Goal: Task Accomplishment & Management: Complete application form

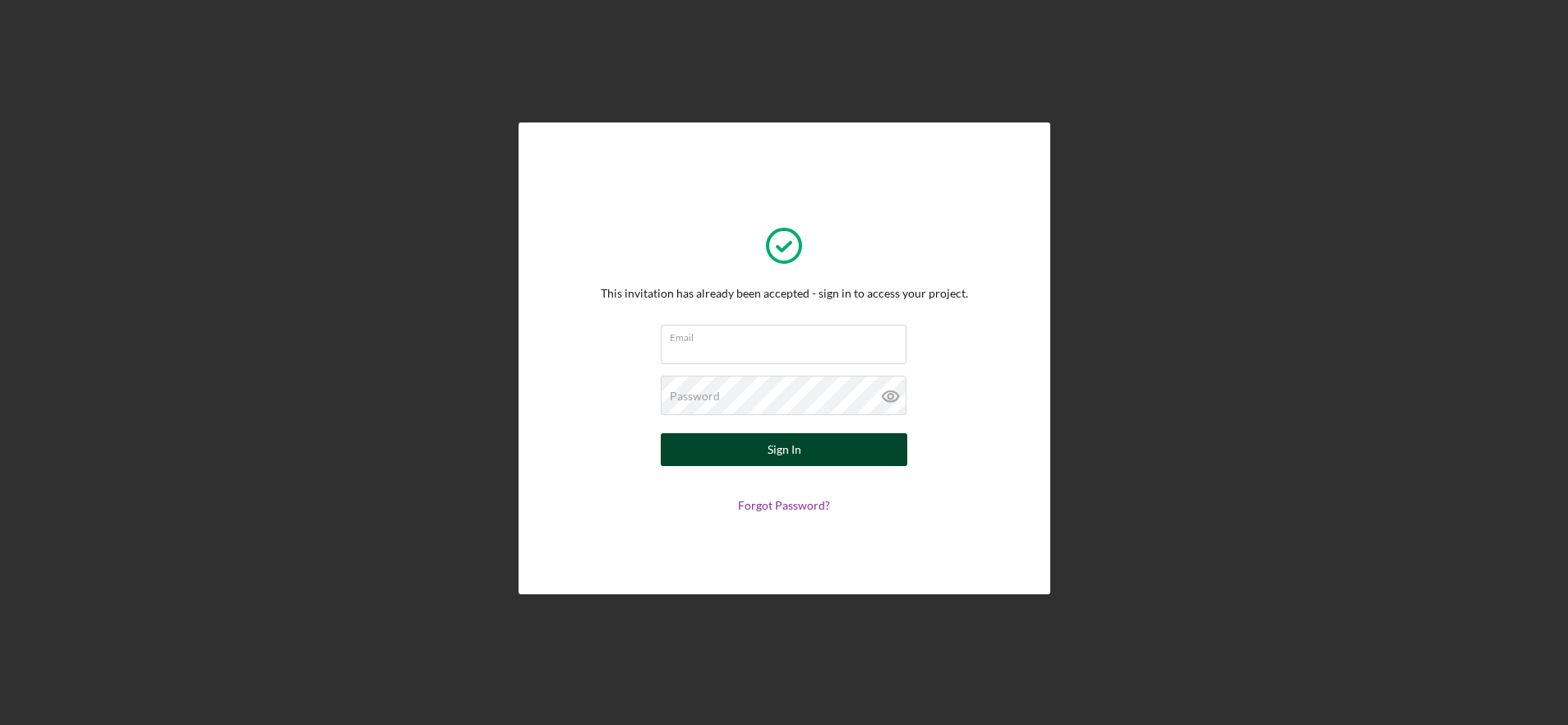
type input "[EMAIL_ADDRESS][DOMAIN_NAME]"
click at [863, 461] on button "Sign In" at bounding box center [783, 450] width 246 height 33
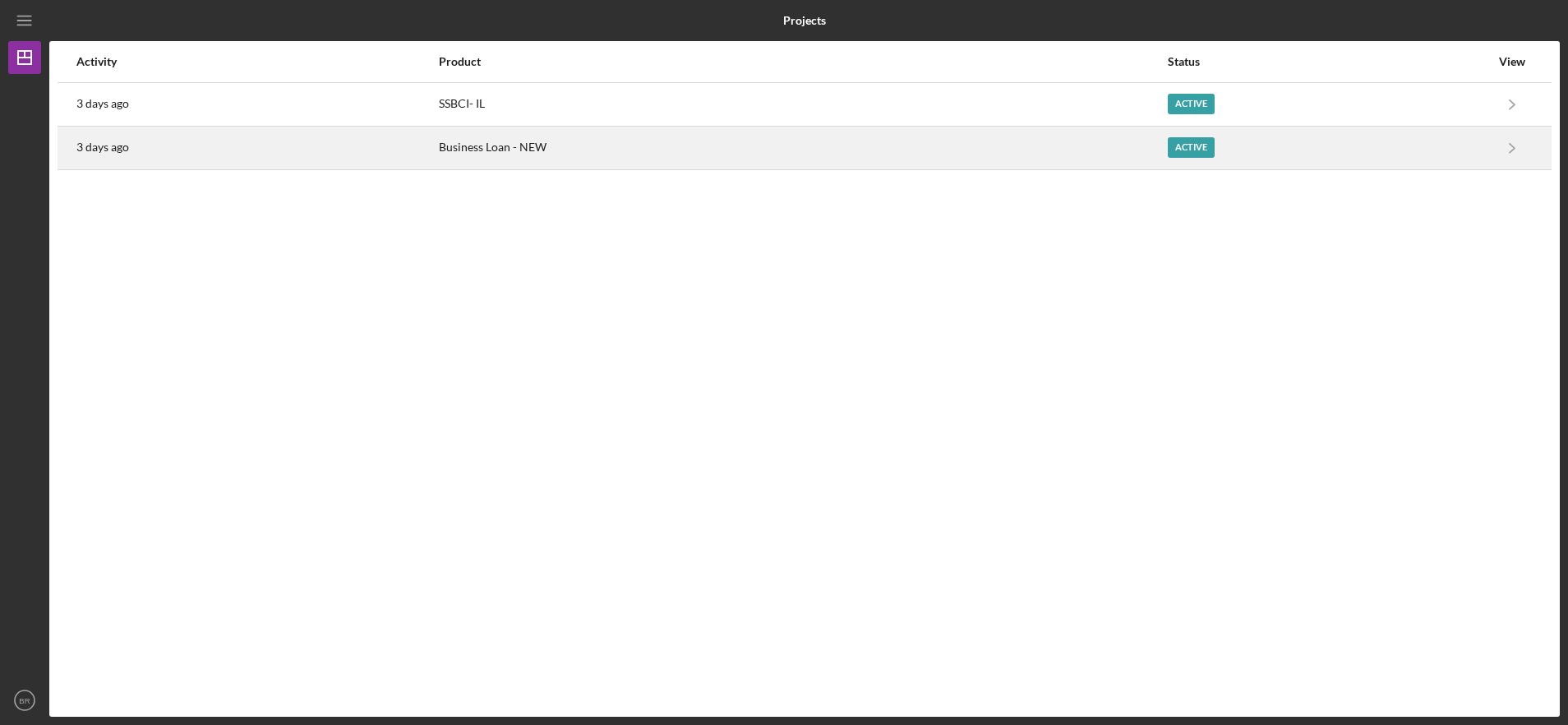
click at [568, 156] on div "Business Loan - NEW" at bounding box center [803, 148] width 728 height 41
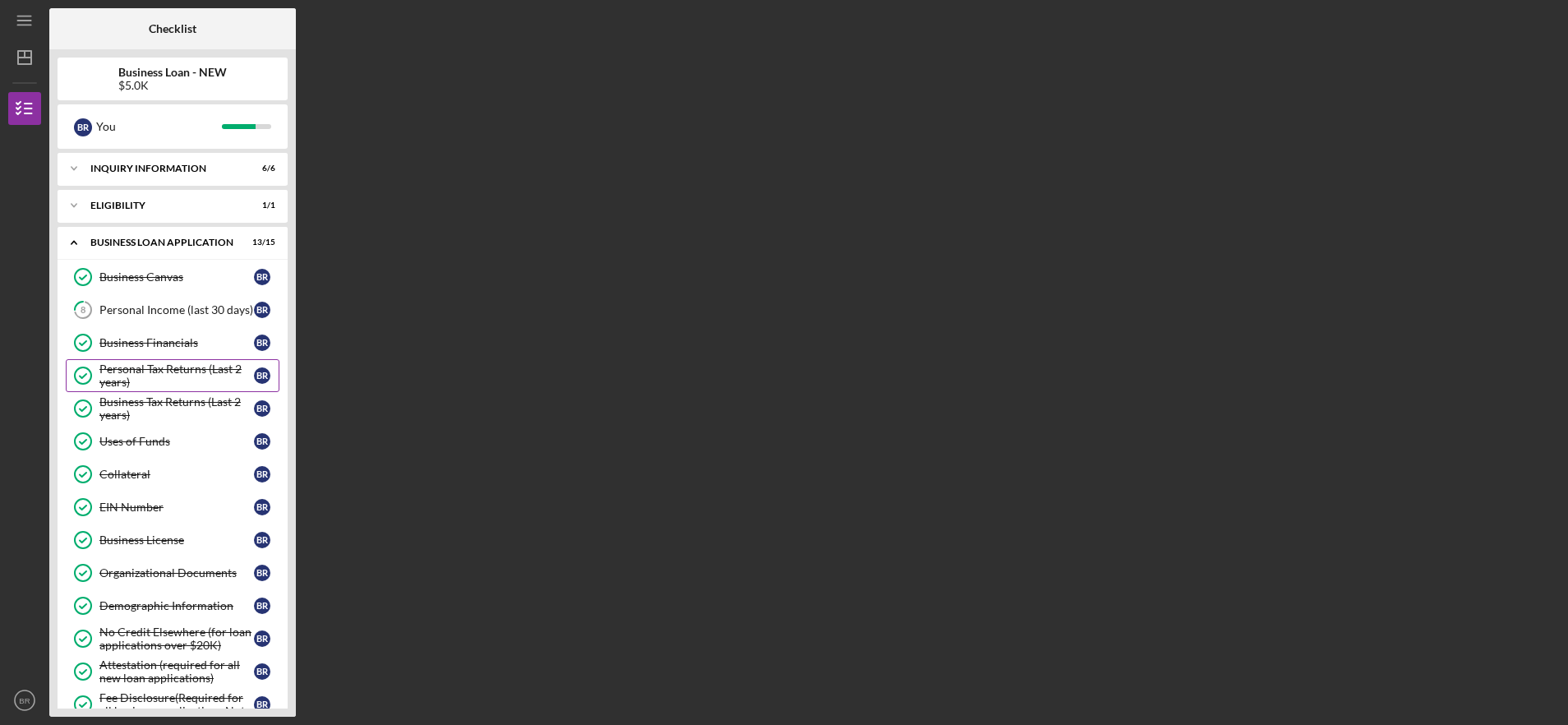
click at [206, 364] on div "Personal Tax Returns (Last 2 years)" at bounding box center [177, 376] width 154 height 27
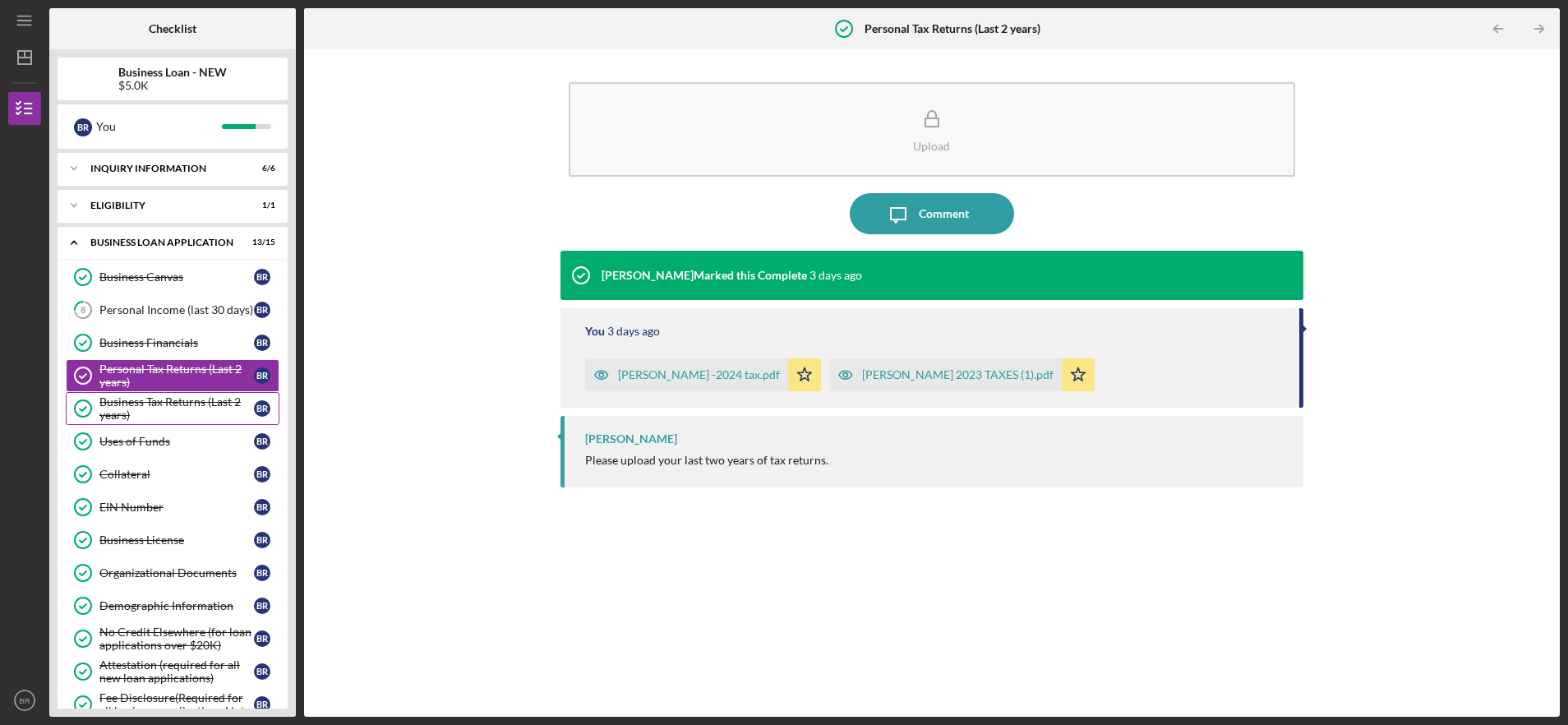
click at [168, 408] on div "Business Tax Returns (Last 2 years)" at bounding box center [177, 408] width 154 height 27
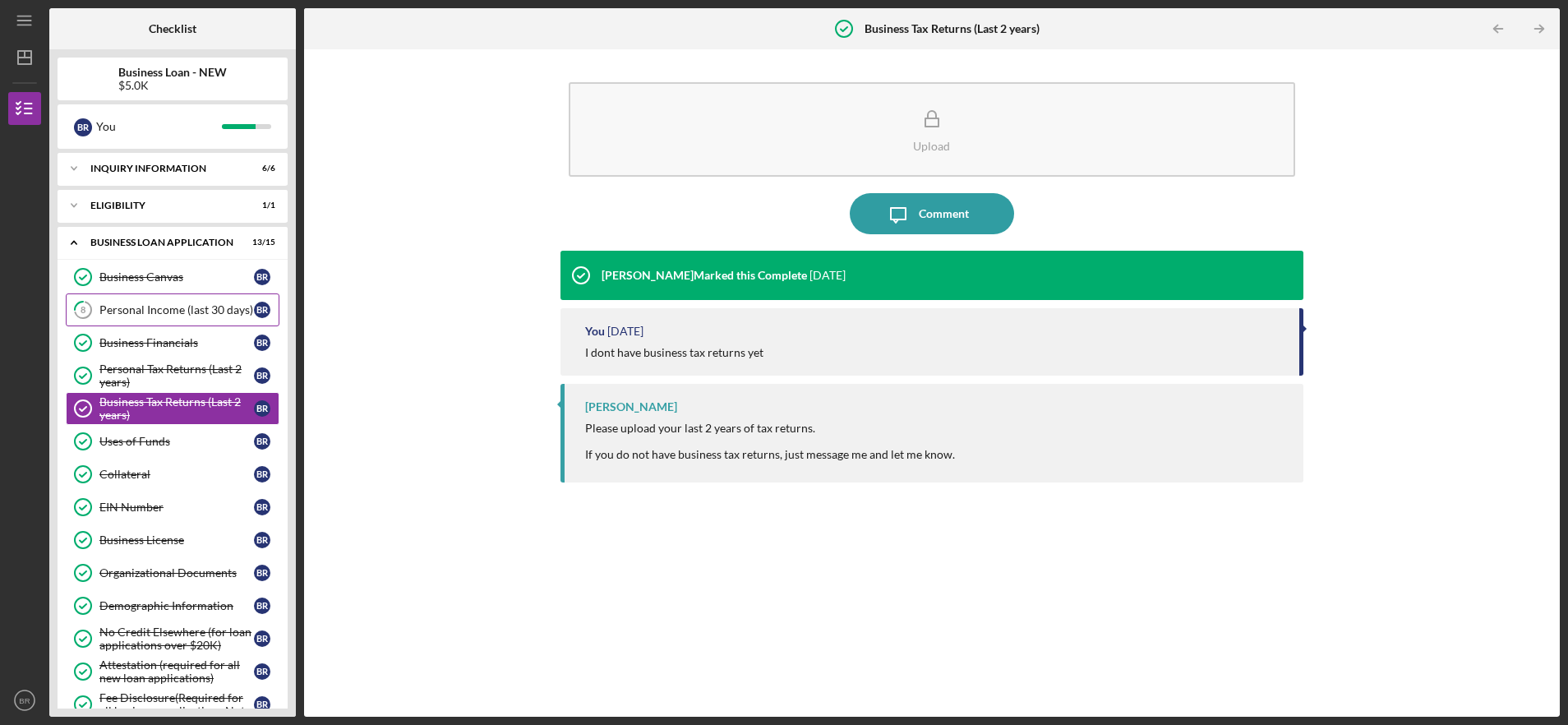
click at [169, 315] on div "Personal Income (last 30 days)" at bounding box center [177, 310] width 154 height 13
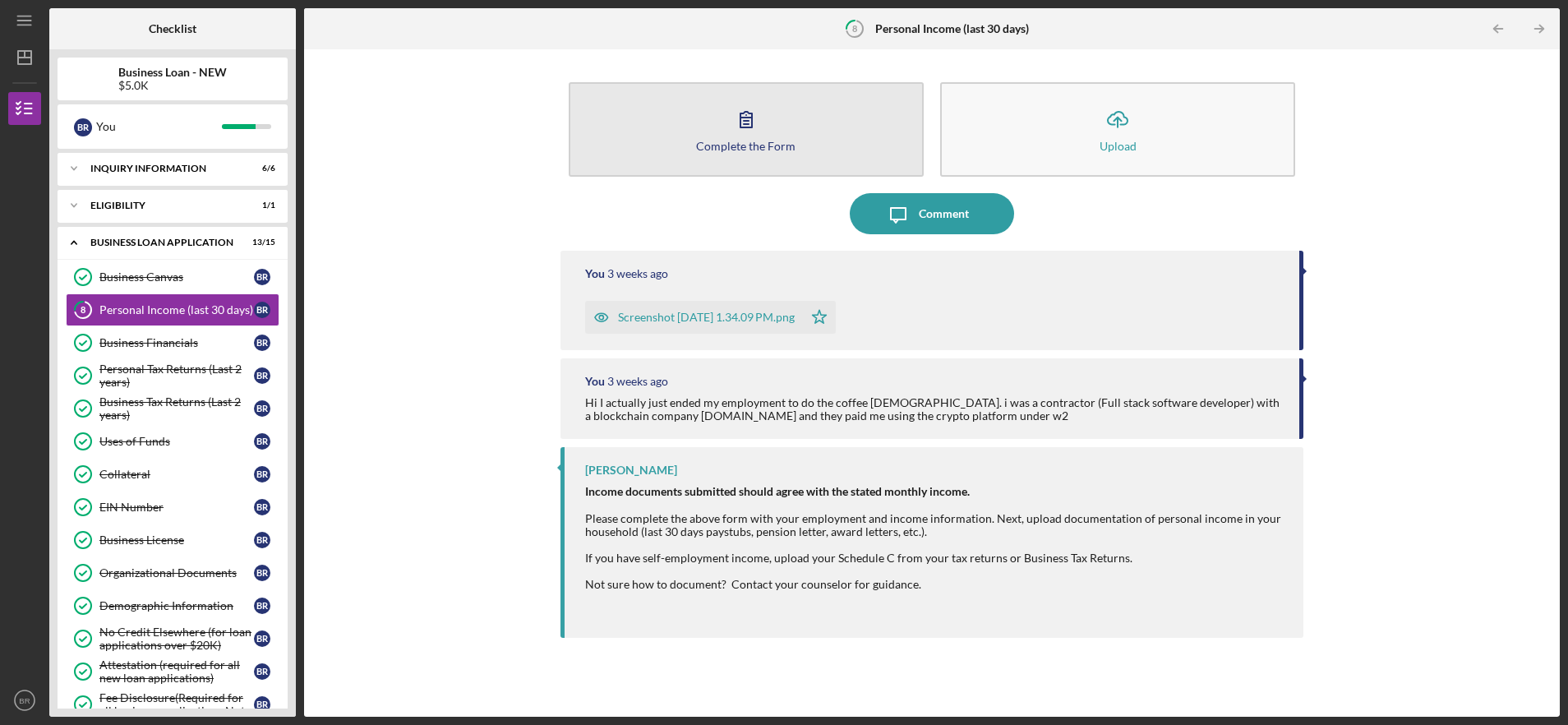
click at [831, 117] on button "Complete the Form Form" at bounding box center [746, 130] width 355 height 94
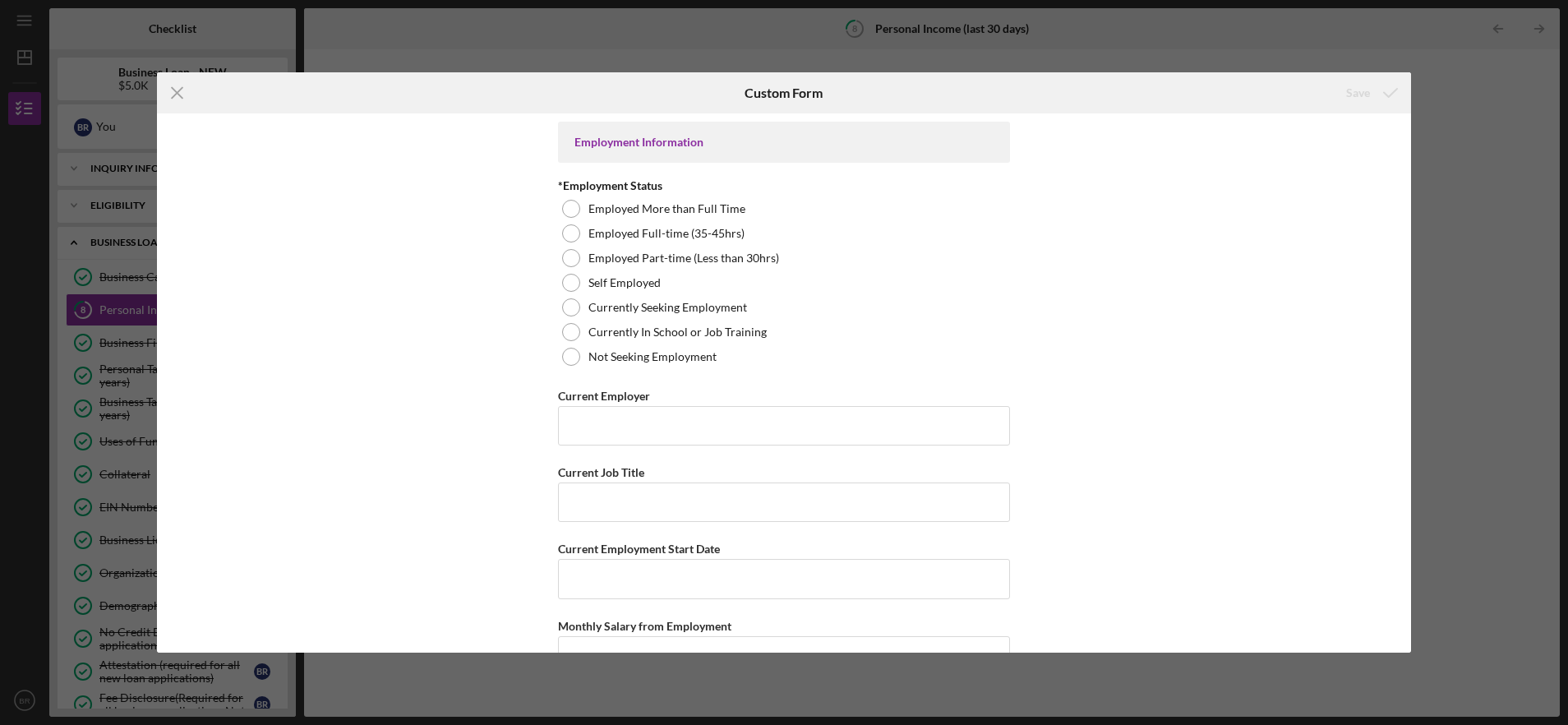
click at [1539, 196] on div "Icon/Menu Close Custom Form Save Employment Information *Employment Status Empl…" at bounding box center [784, 362] width 1568 height 725
click at [788, 276] on div "Self Employed" at bounding box center [784, 282] width 452 height 25
click at [694, 425] on input "Current Employer" at bounding box center [784, 426] width 452 height 39
type input "N/a"
type input "C"
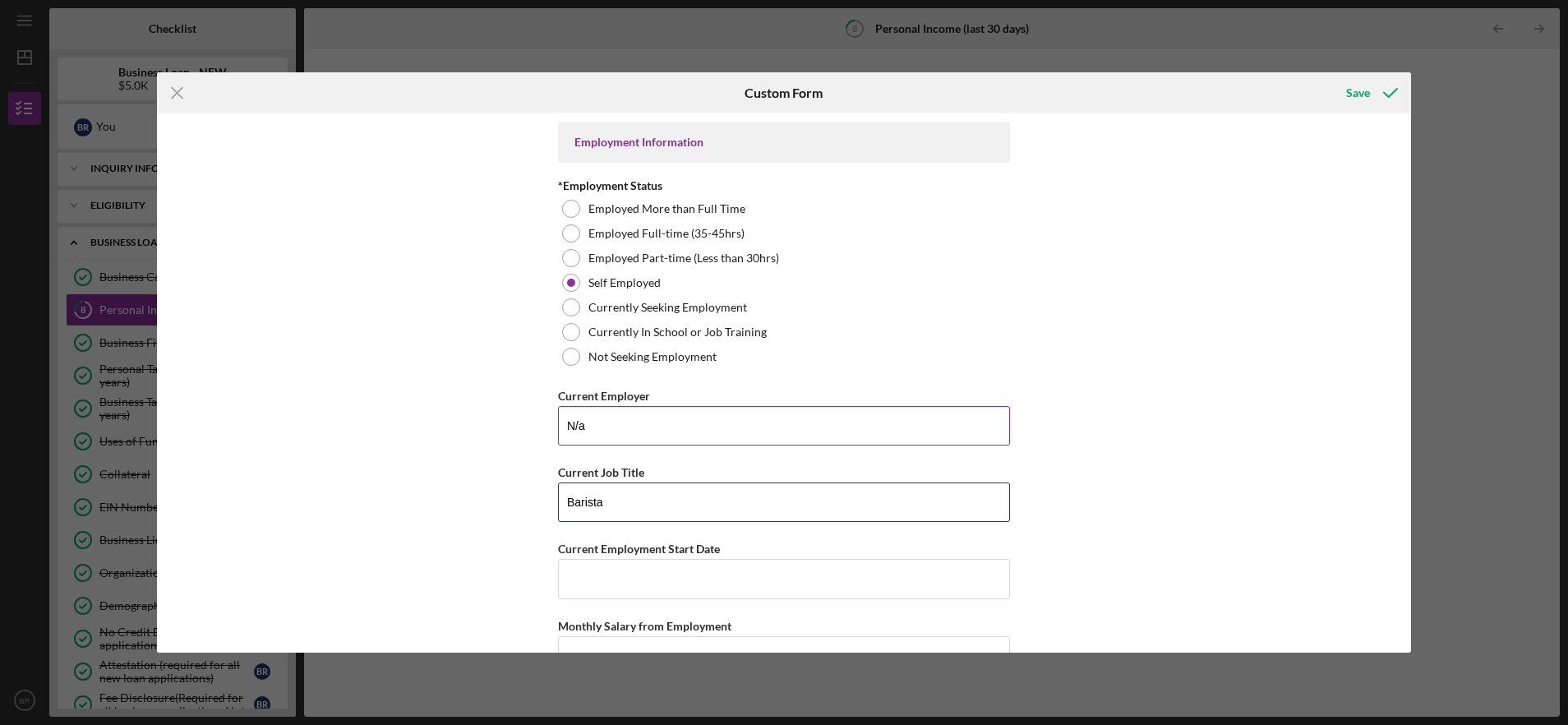
type input "Barista"
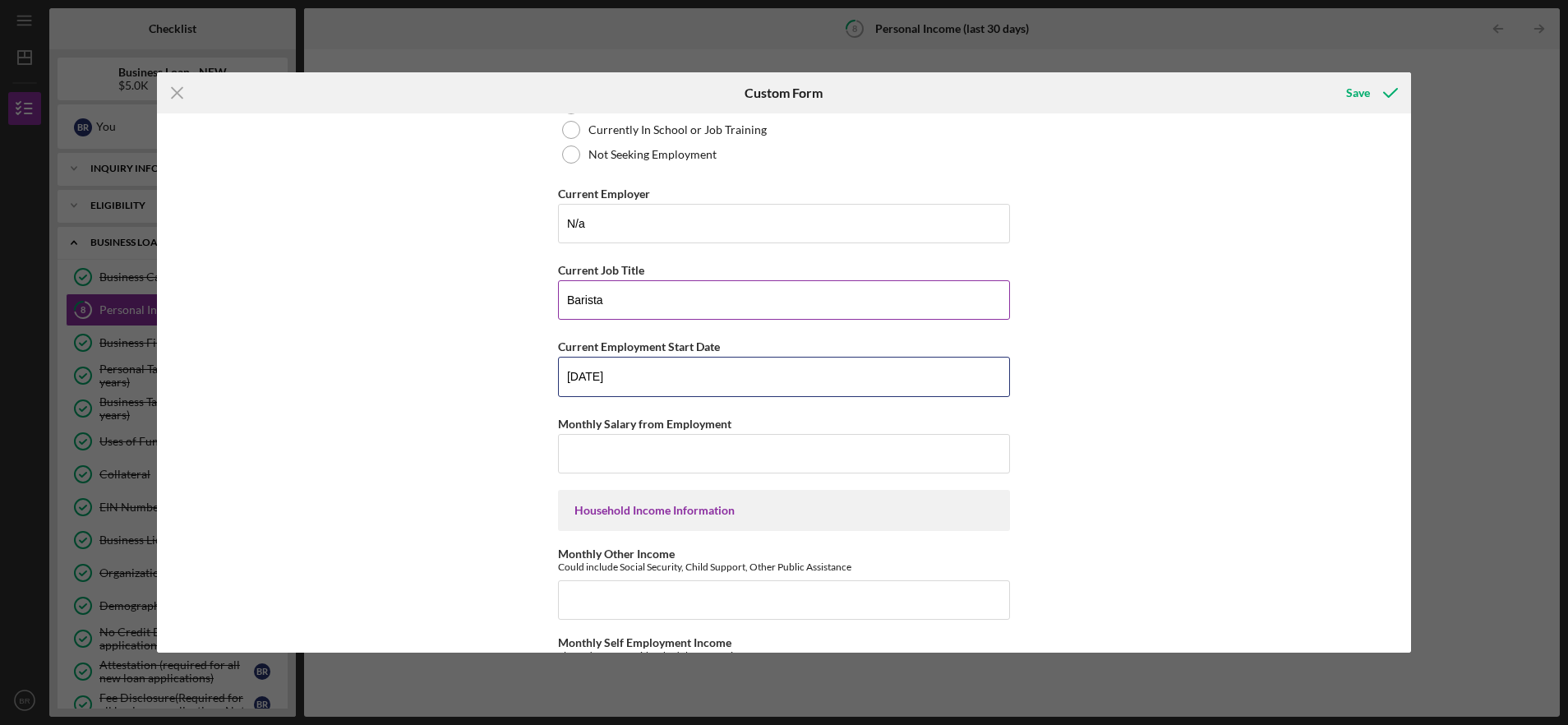
scroll to position [213, 0]
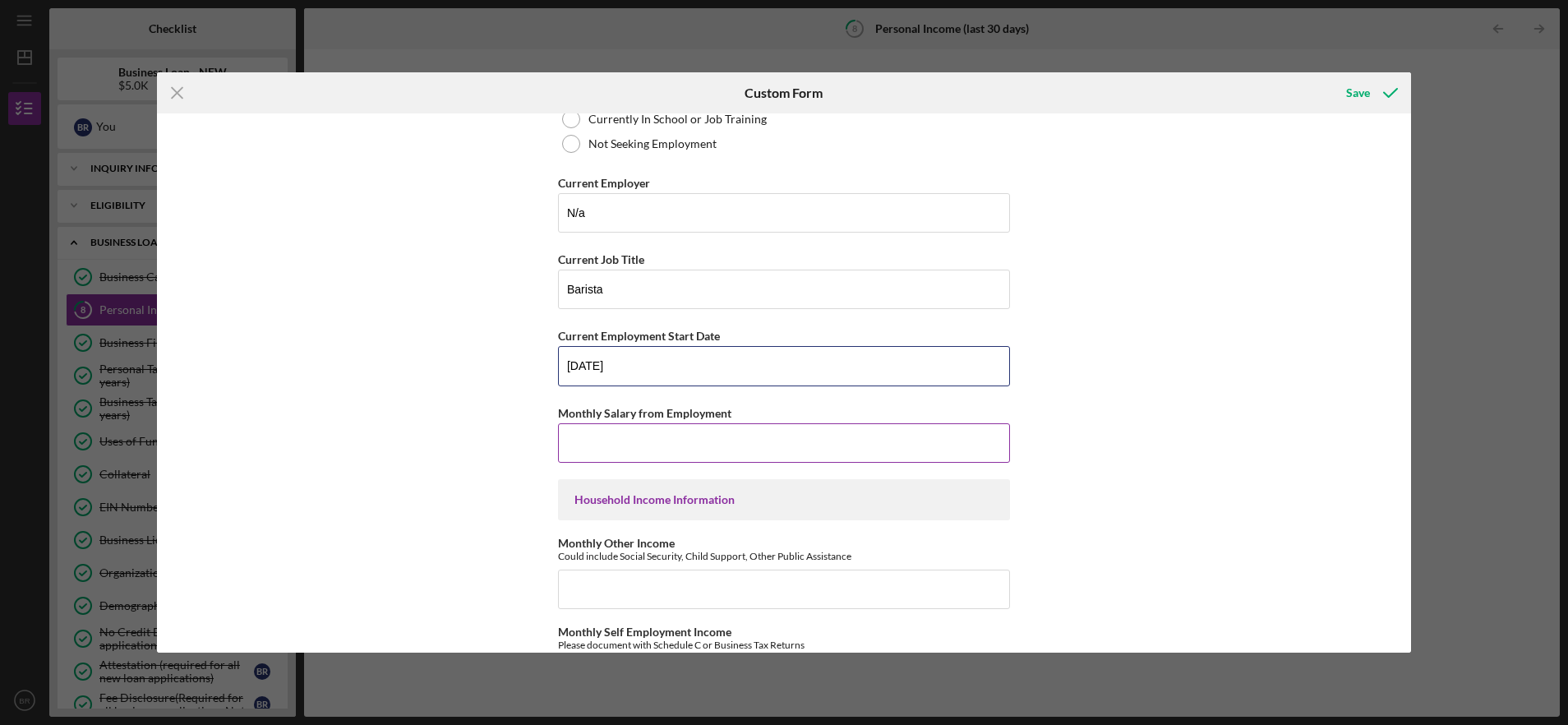
type input "[DATE]"
click at [781, 453] on input "Monthly Salary from Employment" at bounding box center [784, 443] width 452 height 39
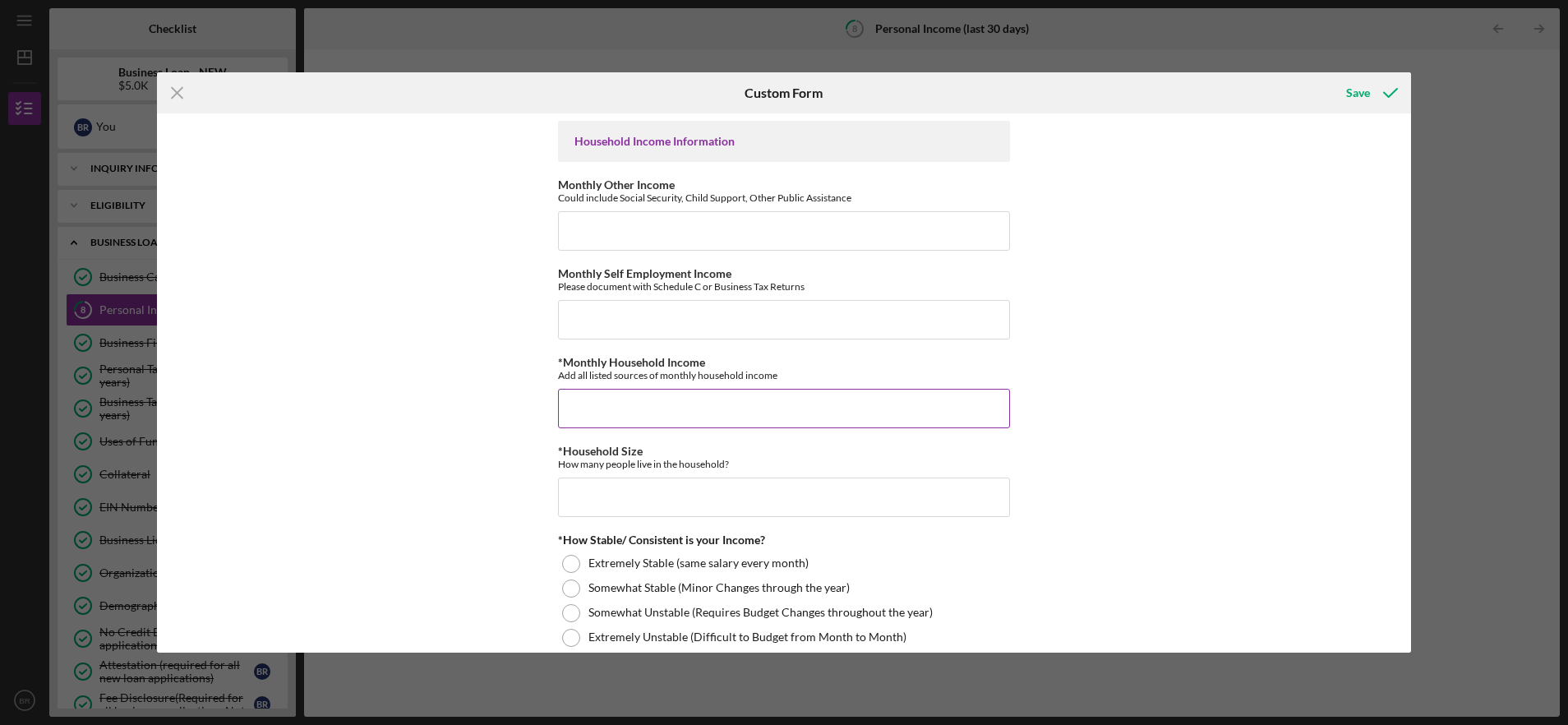
scroll to position [560, 0]
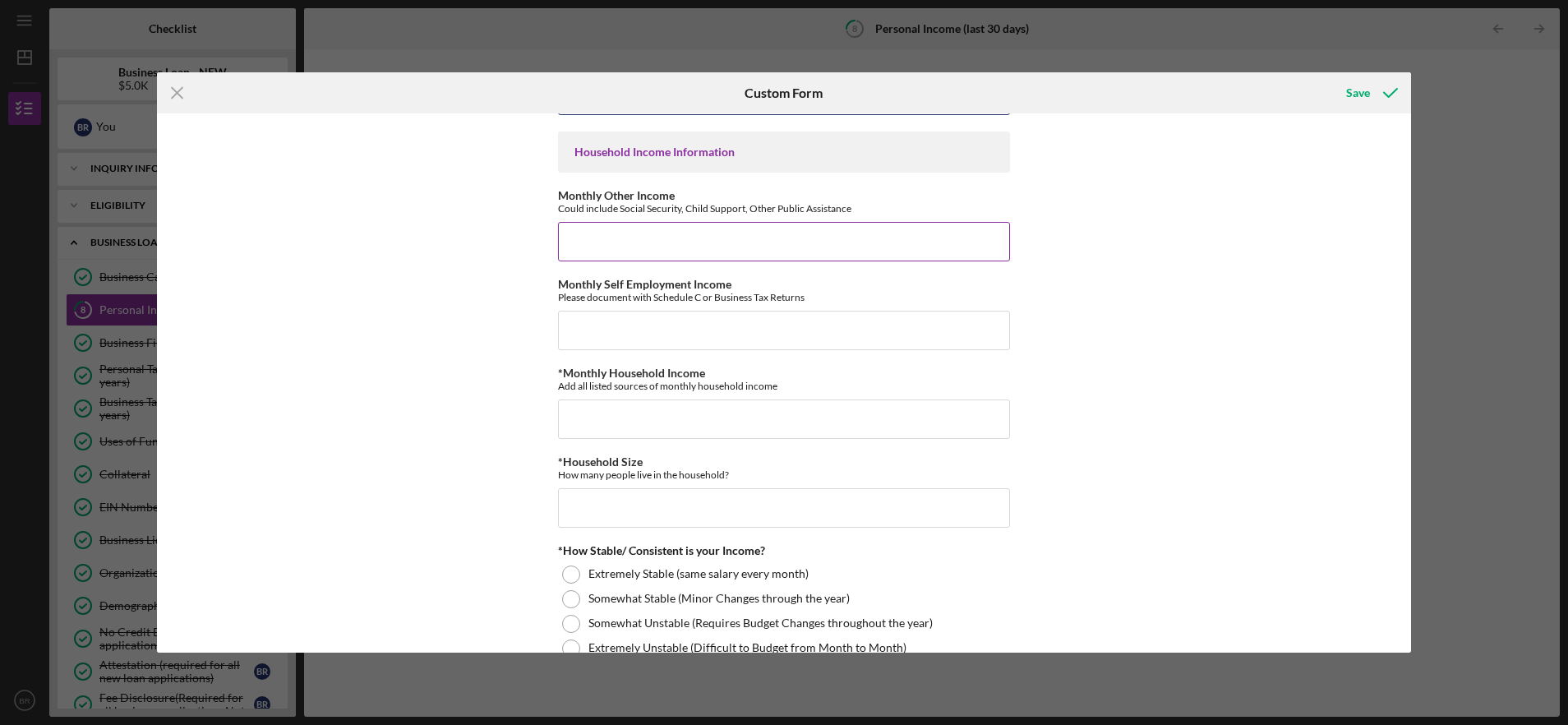
type input "$1,000"
click at [758, 245] on input "Monthly Other Income" at bounding box center [784, 242] width 452 height 39
type input "$0"
click at [739, 333] on input "Monthly Self Employment Income" at bounding box center [784, 330] width 452 height 39
type input "$0"
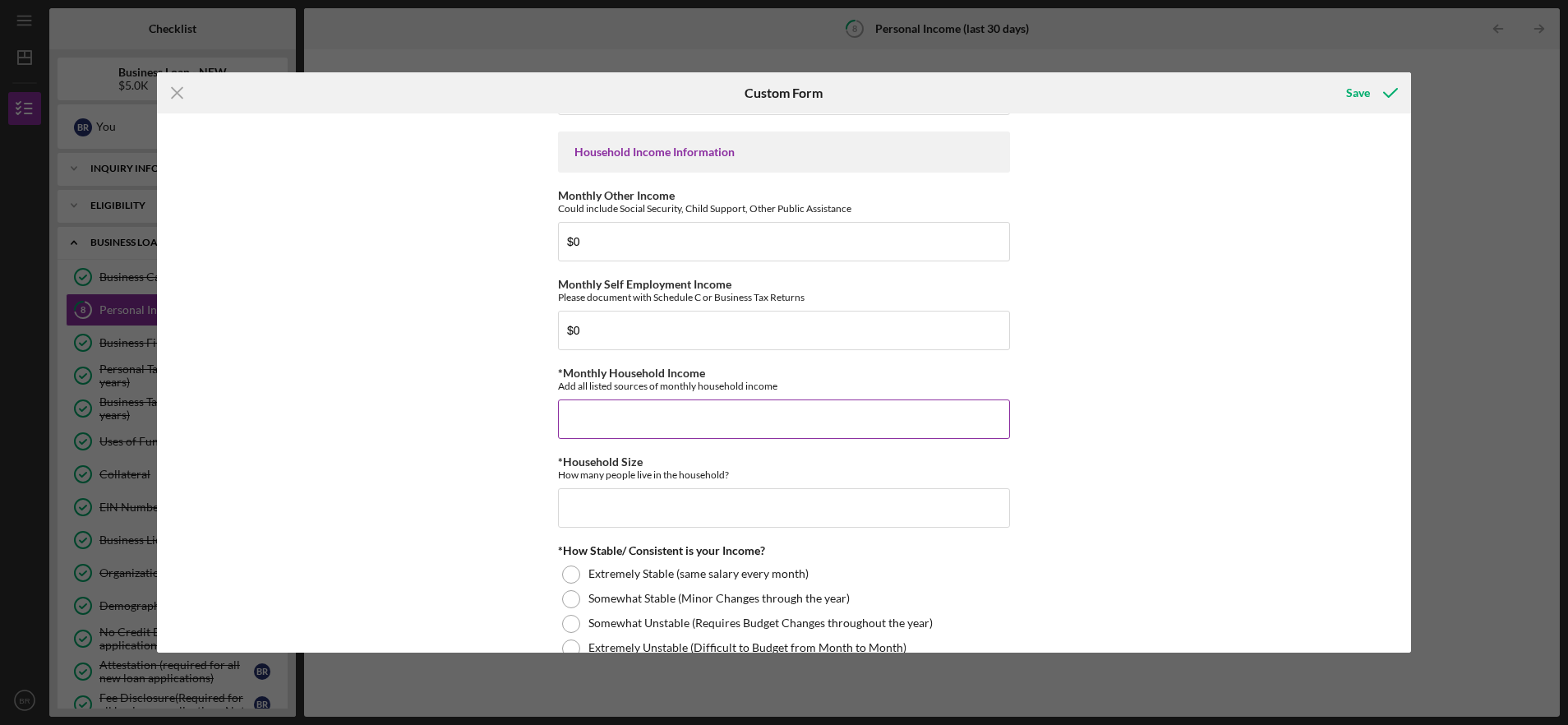
click at [724, 410] on input "*Monthly Household Income" at bounding box center [784, 420] width 452 height 39
type input "$3,500"
click at [769, 511] on input "*Household Size" at bounding box center [784, 508] width 452 height 39
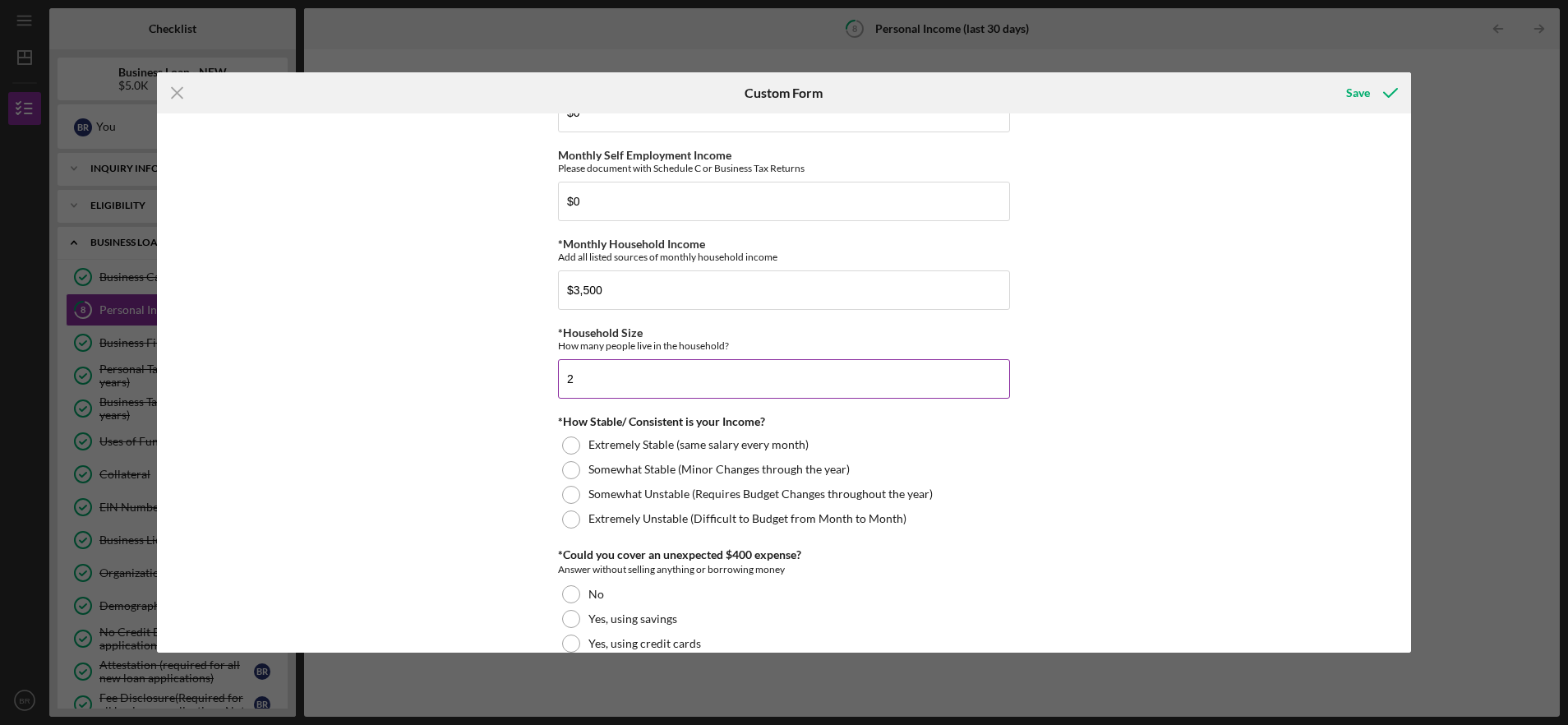
scroll to position [735, 0]
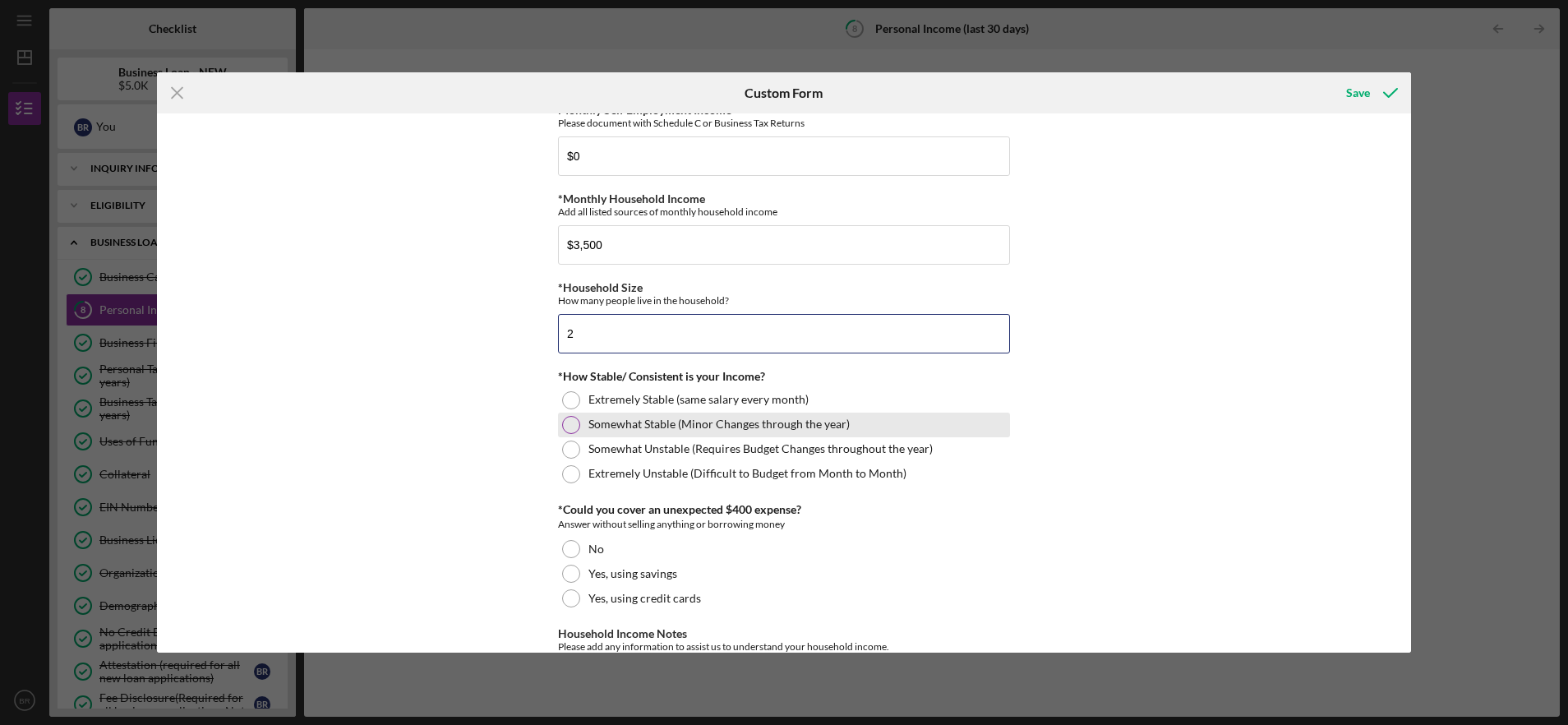
type input "2"
click at [741, 429] on label "Somewhat Stable (Minor Changes through the year)" at bounding box center [719, 424] width 262 height 13
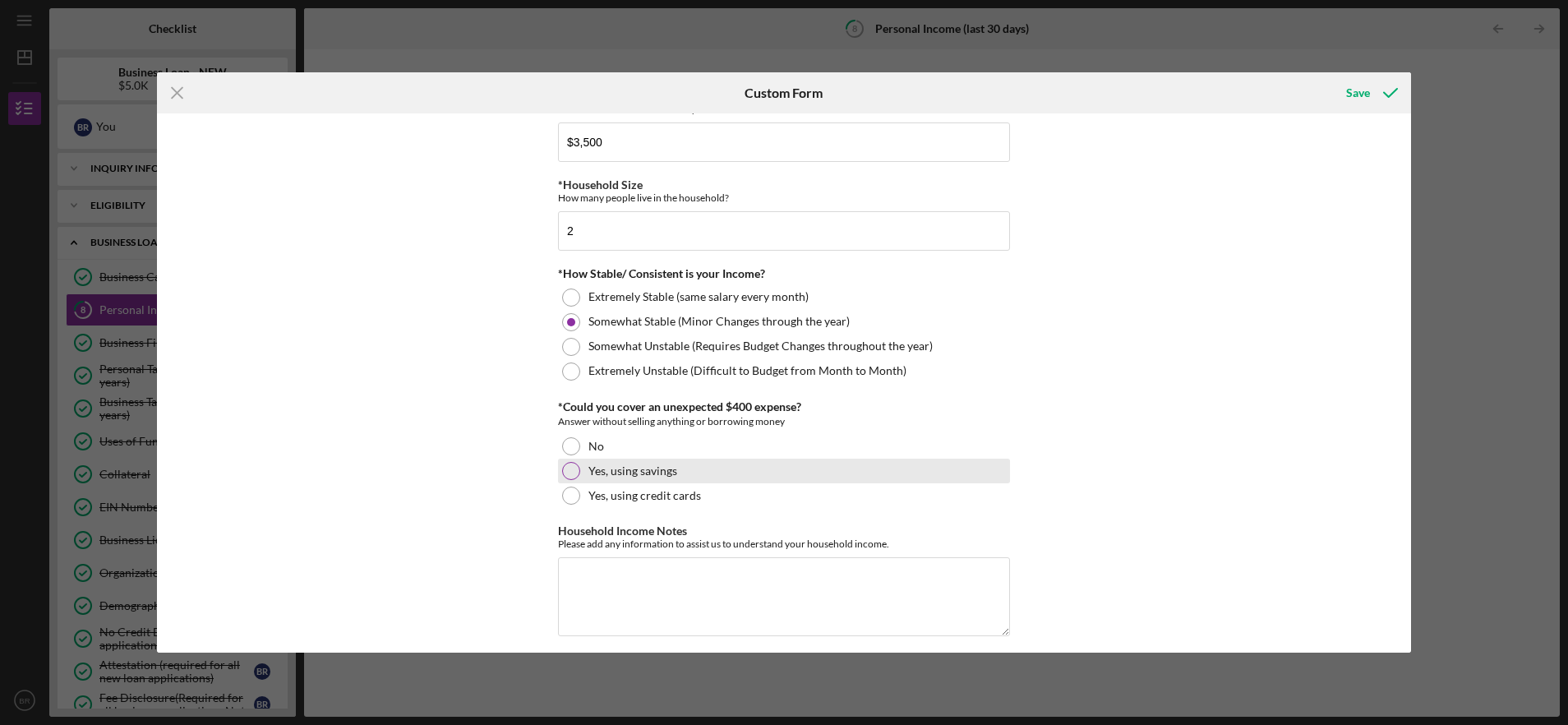
scroll to position [849, 0]
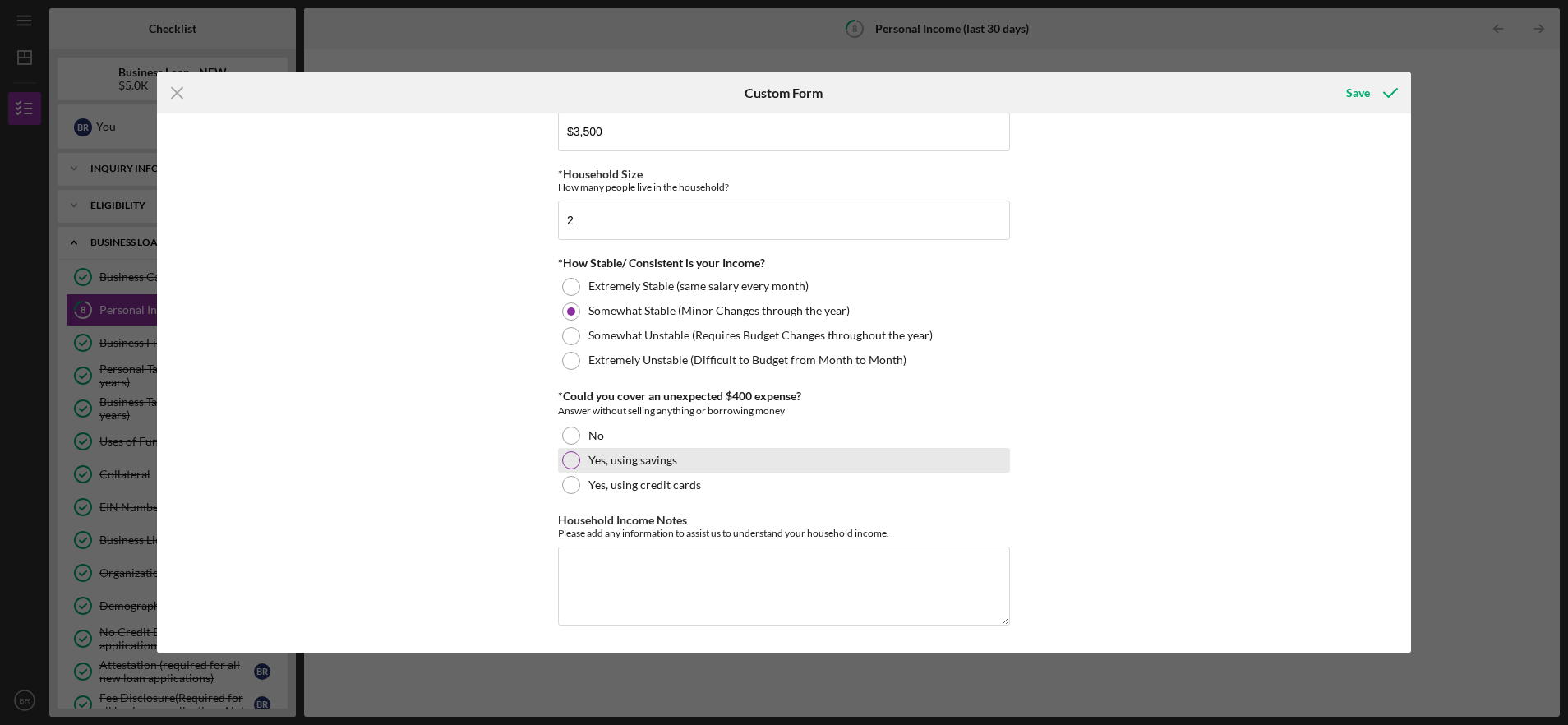
click at [738, 456] on div "Yes, using savings" at bounding box center [784, 460] width 452 height 25
click at [754, 560] on textarea "Household Income Notes" at bounding box center [784, 586] width 452 height 79
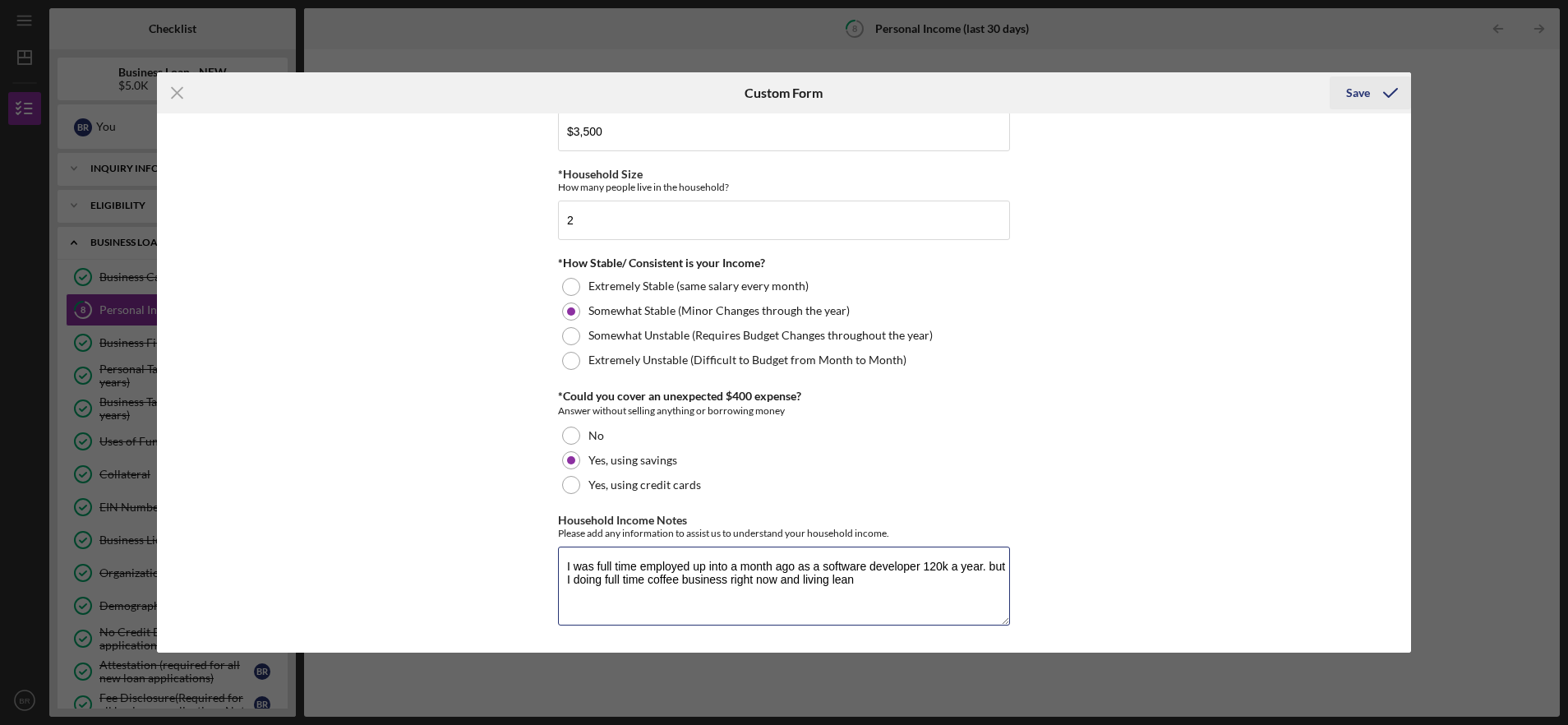
type textarea "I was full time employed up into a month ago as a software developer 120k a yea…"
click at [1372, 95] on icon "submit" at bounding box center [1390, 93] width 41 height 41
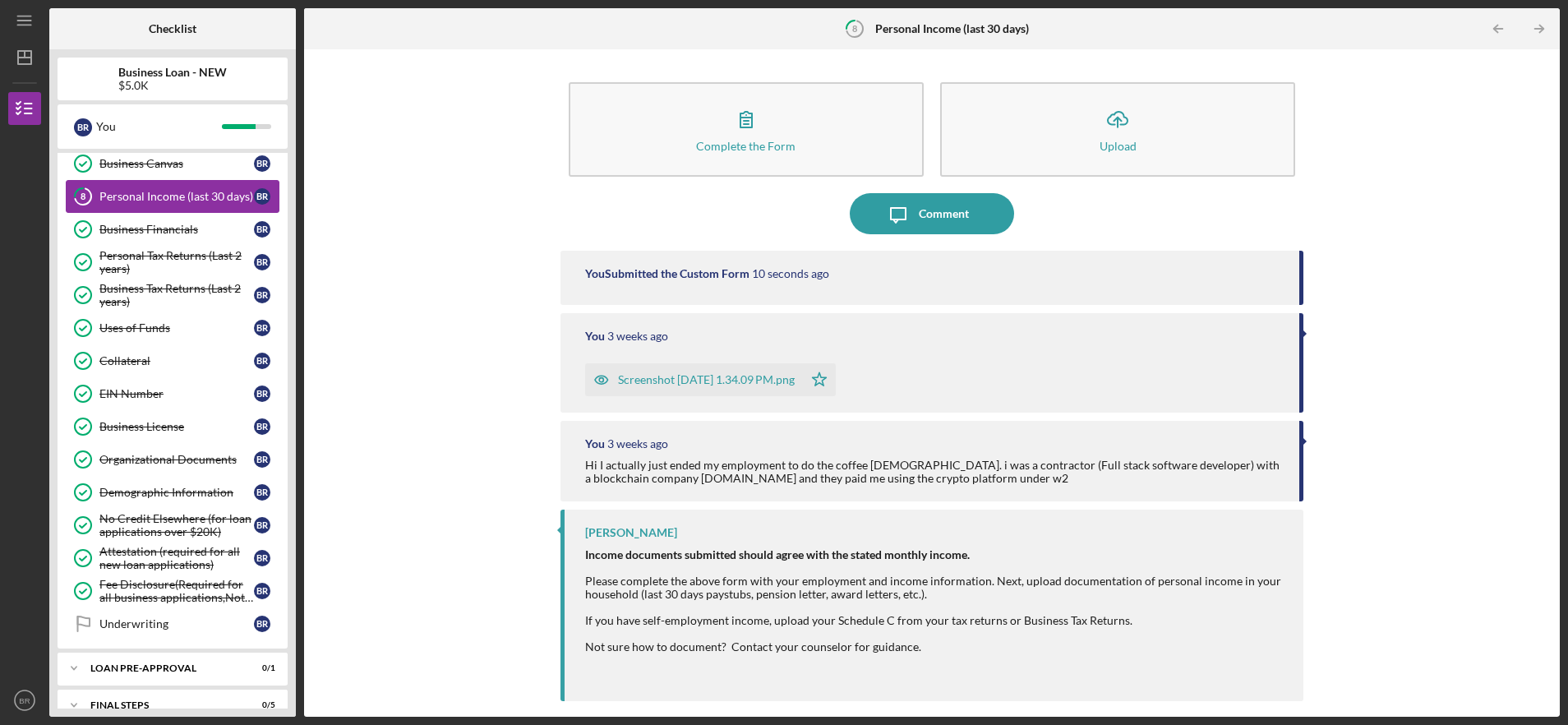
scroll to position [172, 0]
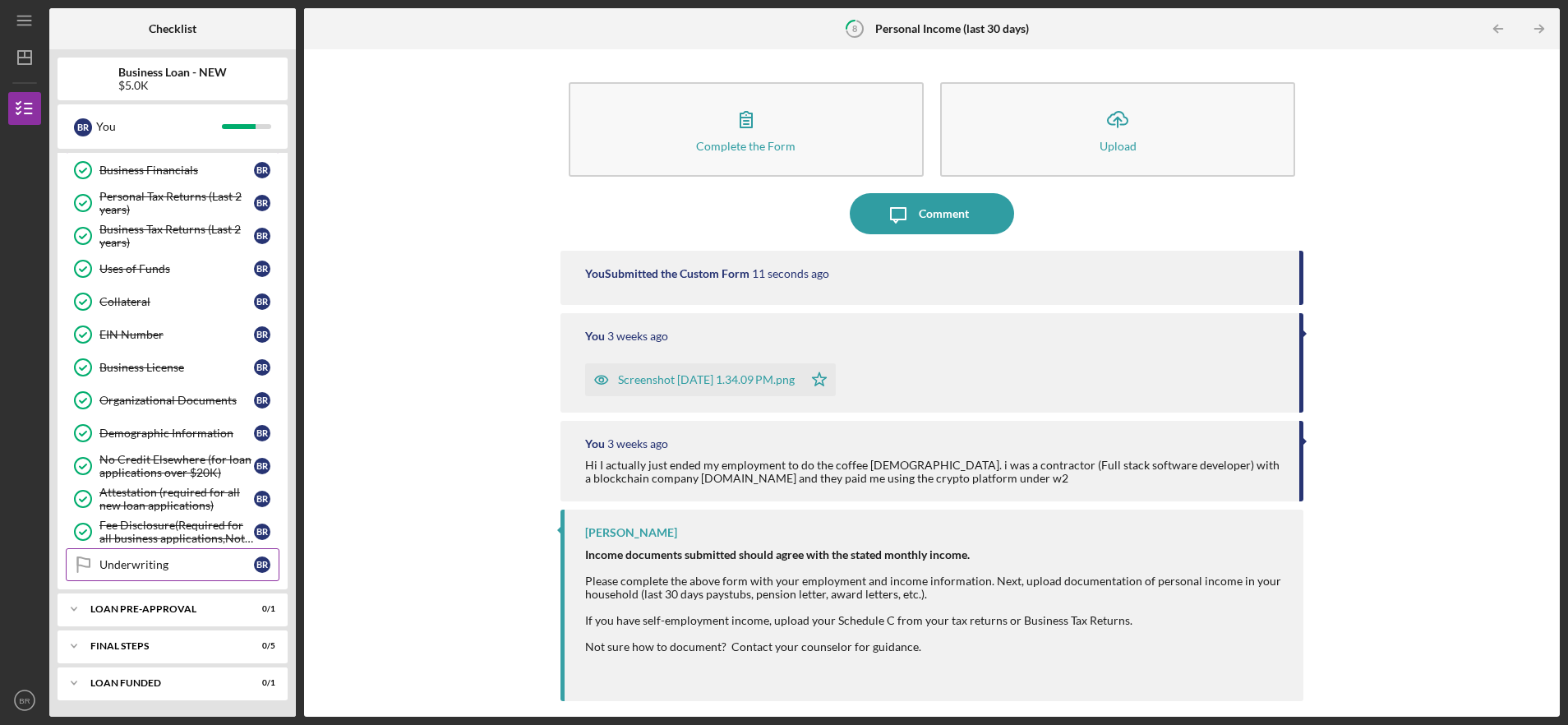
click at [192, 574] on link "Underwriting Underwriting B R" at bounding box center [172, 565] width 214 height 33
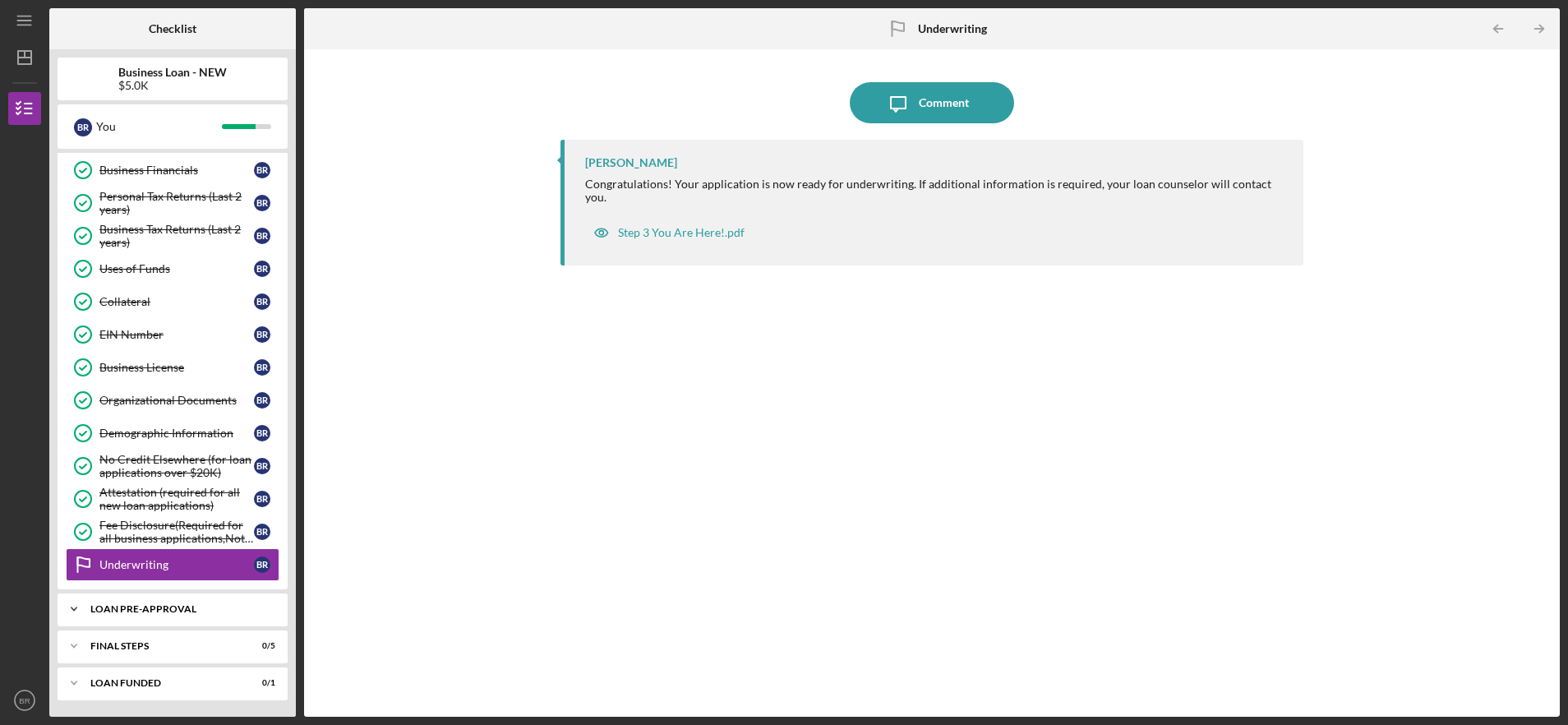
click at [171, 607] on div "LOAN PRE-APPROVAL" at bounding box center [178, 608] width 177 height 9
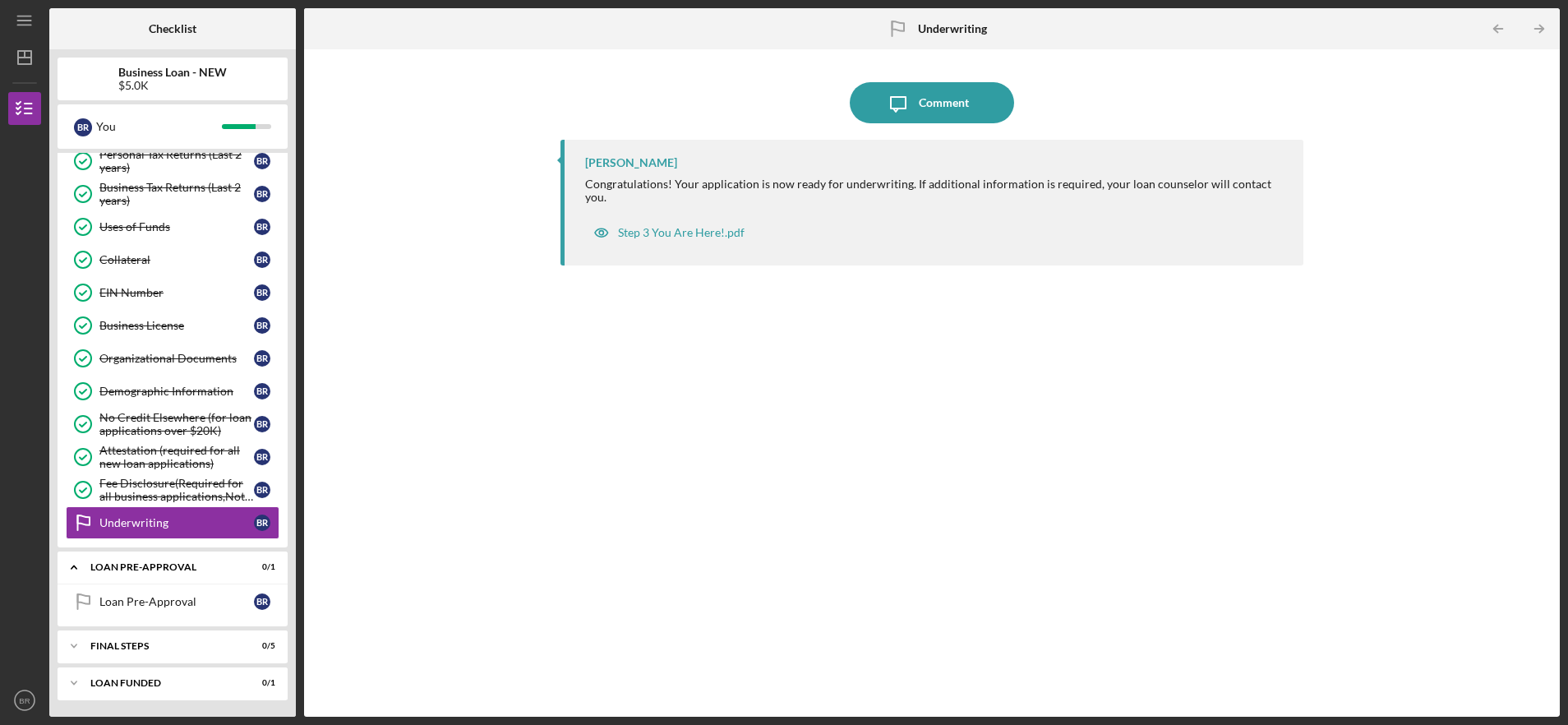
click at [208, 619] on div "Loan Pre-Approval Loan Pre-Approval B R" at bounding box center [172, 606] width 230 height 41
click at [212, 607] on div "Loan Pre-Approval" at bounding box center [177, 601] width 154 height 13
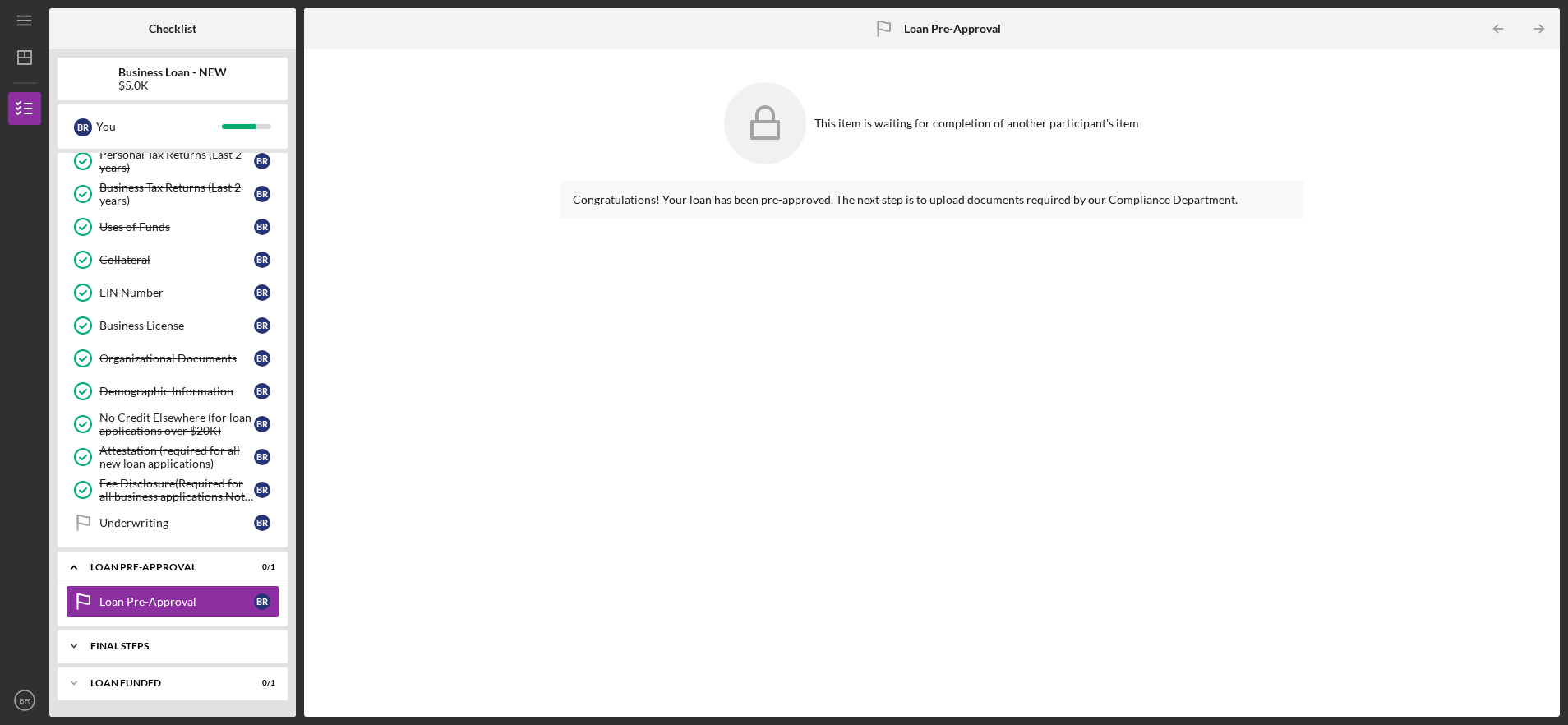
click at [208, 654] on div "Icon/Expander FINAL STEPS 0 / 5" at bounding box center [172, 646] width 230 height 33
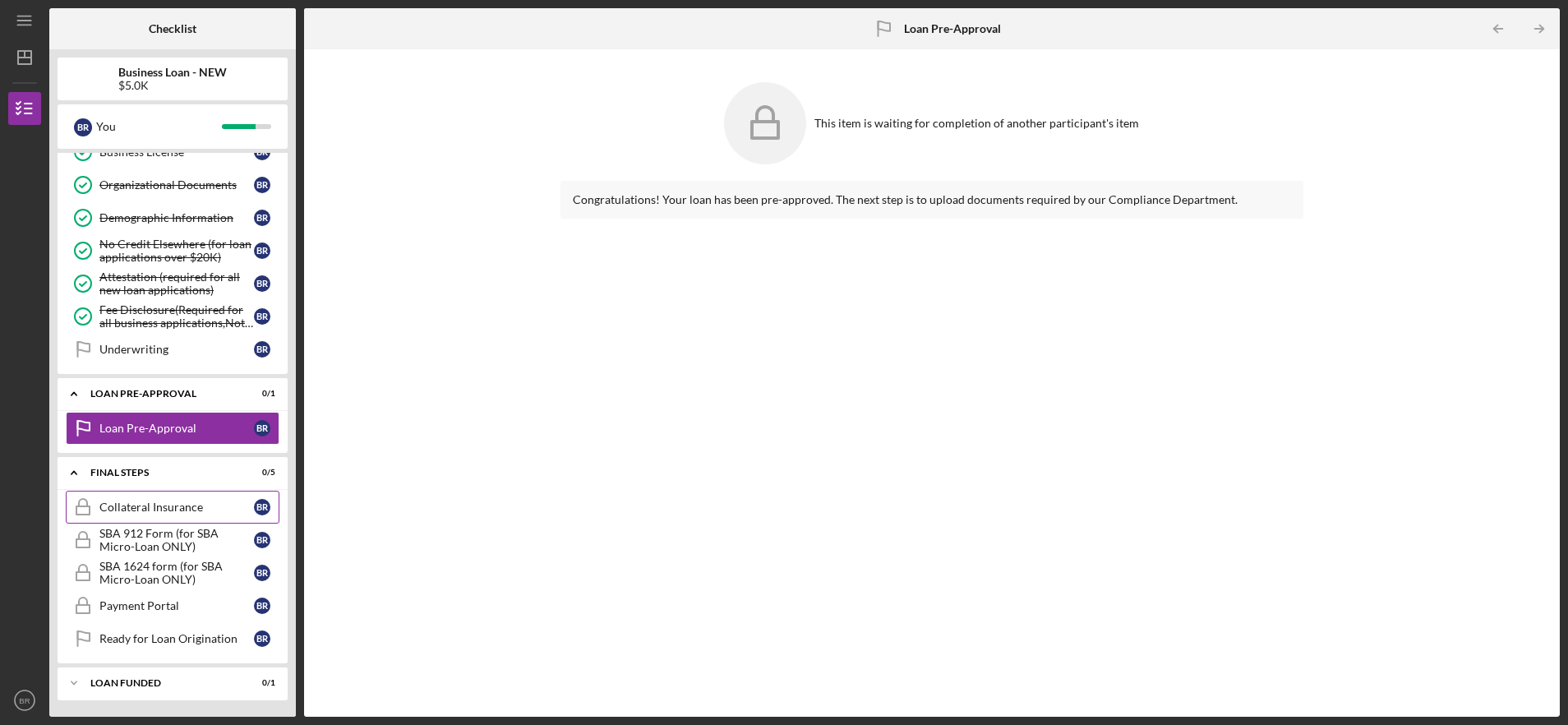
click at [222, 495] on link "Collateral Insurance Collateral Insurance B R" at bounding box center [172, 507] width 214 height 33
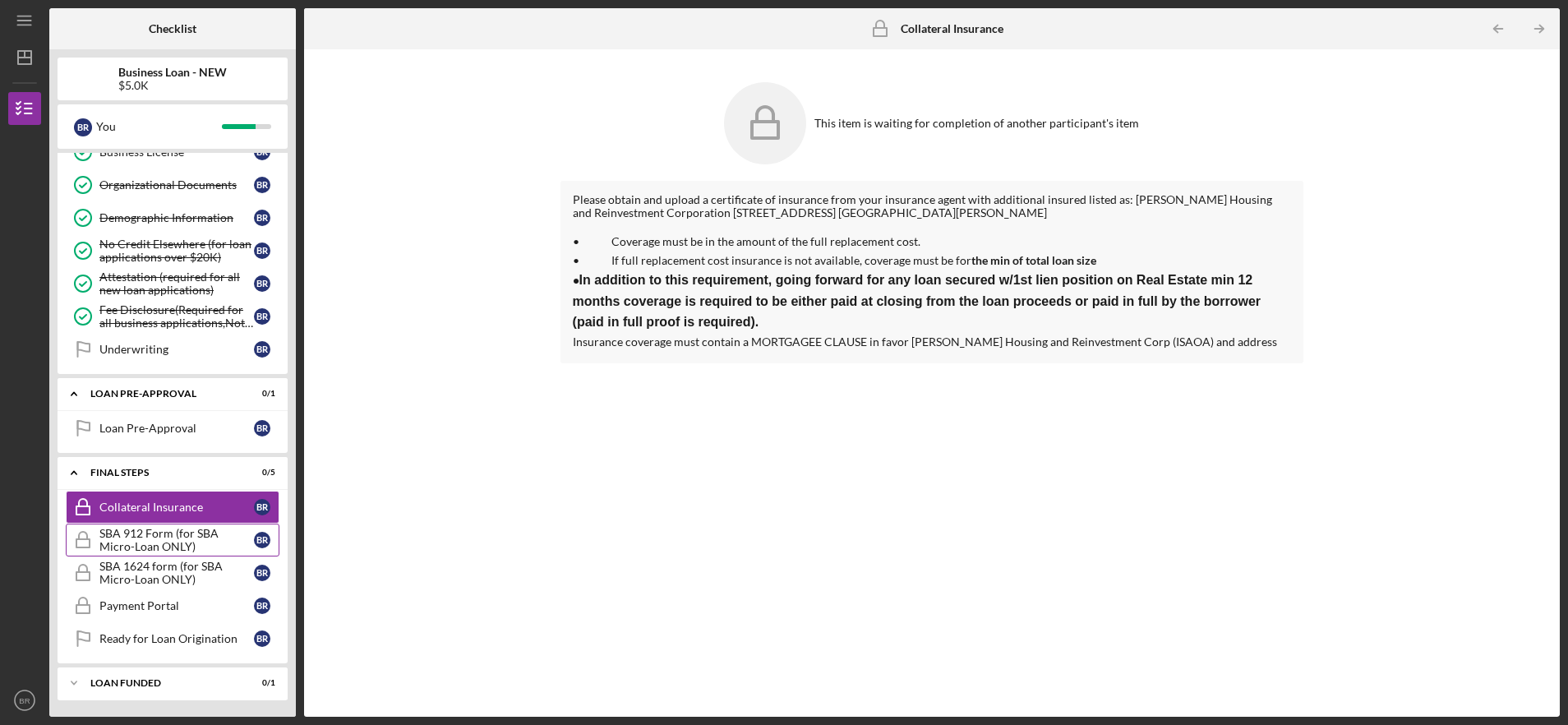
click at [145, 551] on div "SBA 912 Form (for SBA Micro-Loan ONLY)" at bounding box center [177, 540] width 154 height 27
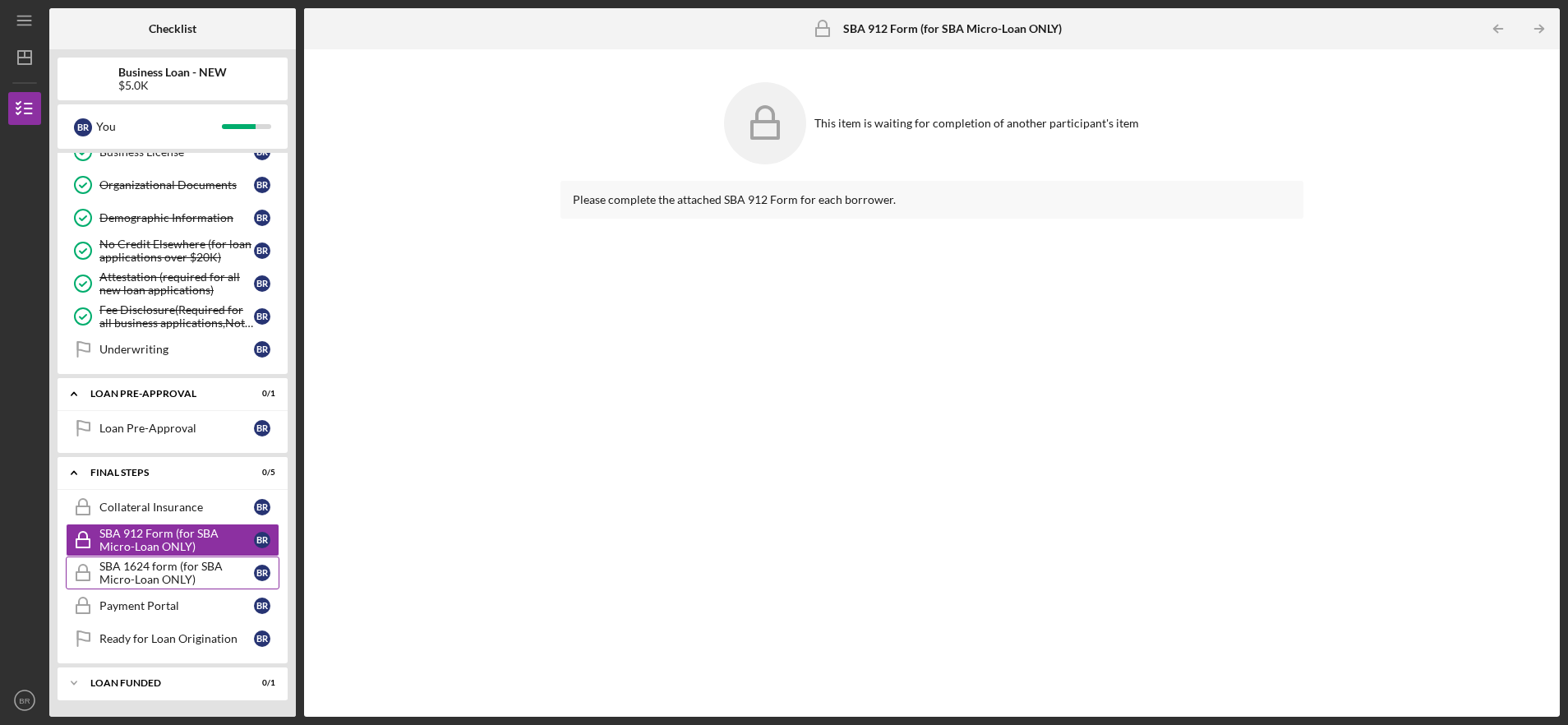
click at [148, 568] on div "SBA 1624 form (for SBA Micro-Loan ONLY)" at bounding box center [177, 573] width 154 height 27
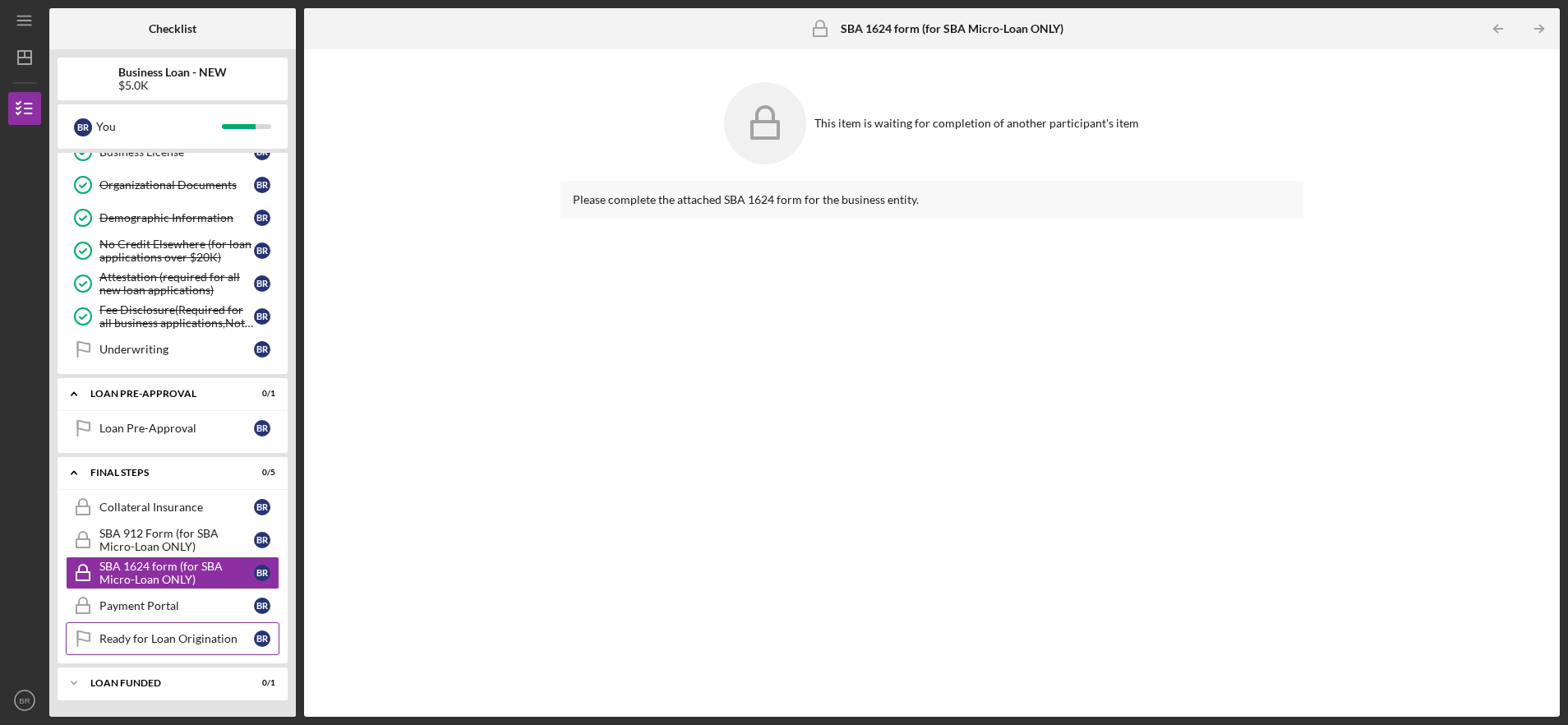
click at [150, 625] on link "Ready for Loan Origination Ready for Loan Origination B R" at bounding box center [172, 638] width 214 height 33
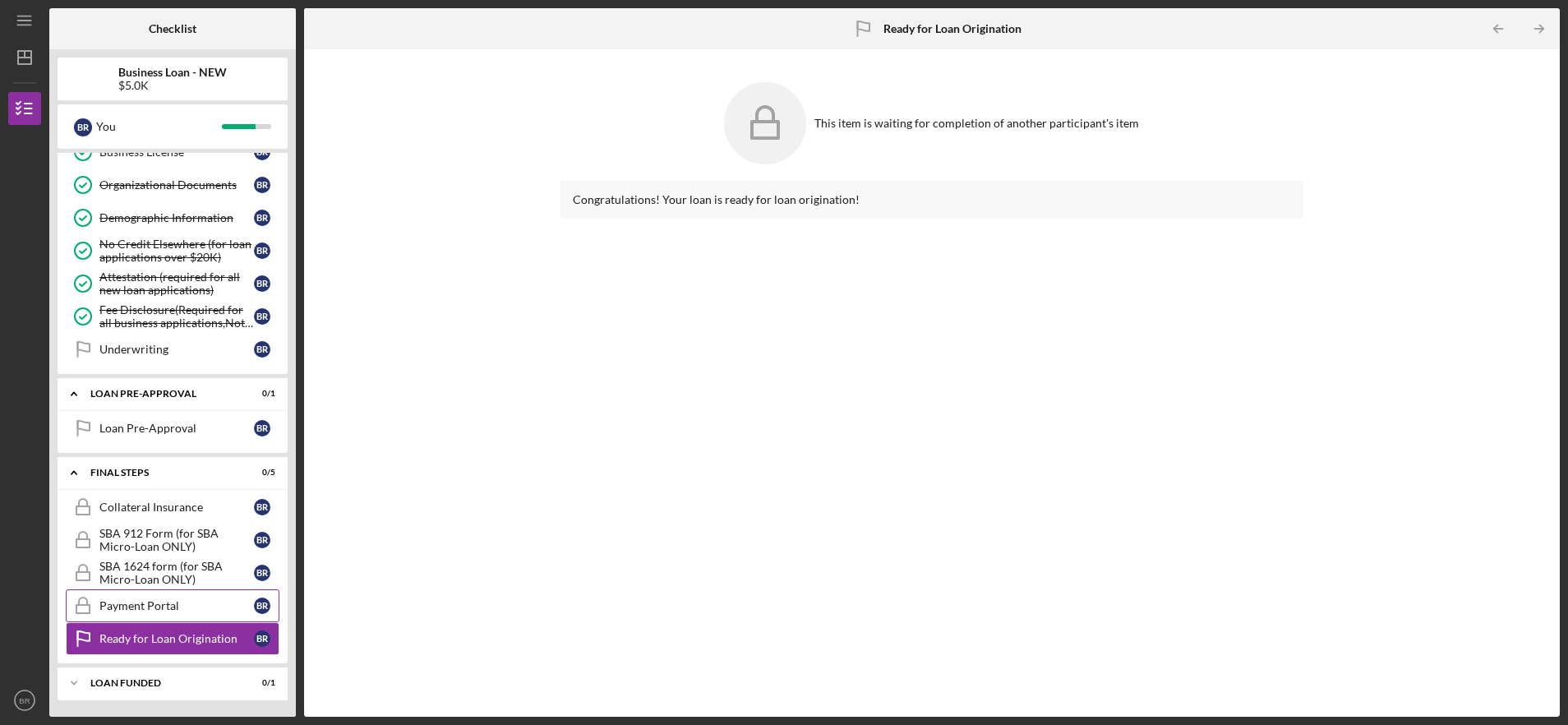
click at [154, 612] on div "Payment Portal" at bounding box center [177, 606] width 154 height 13
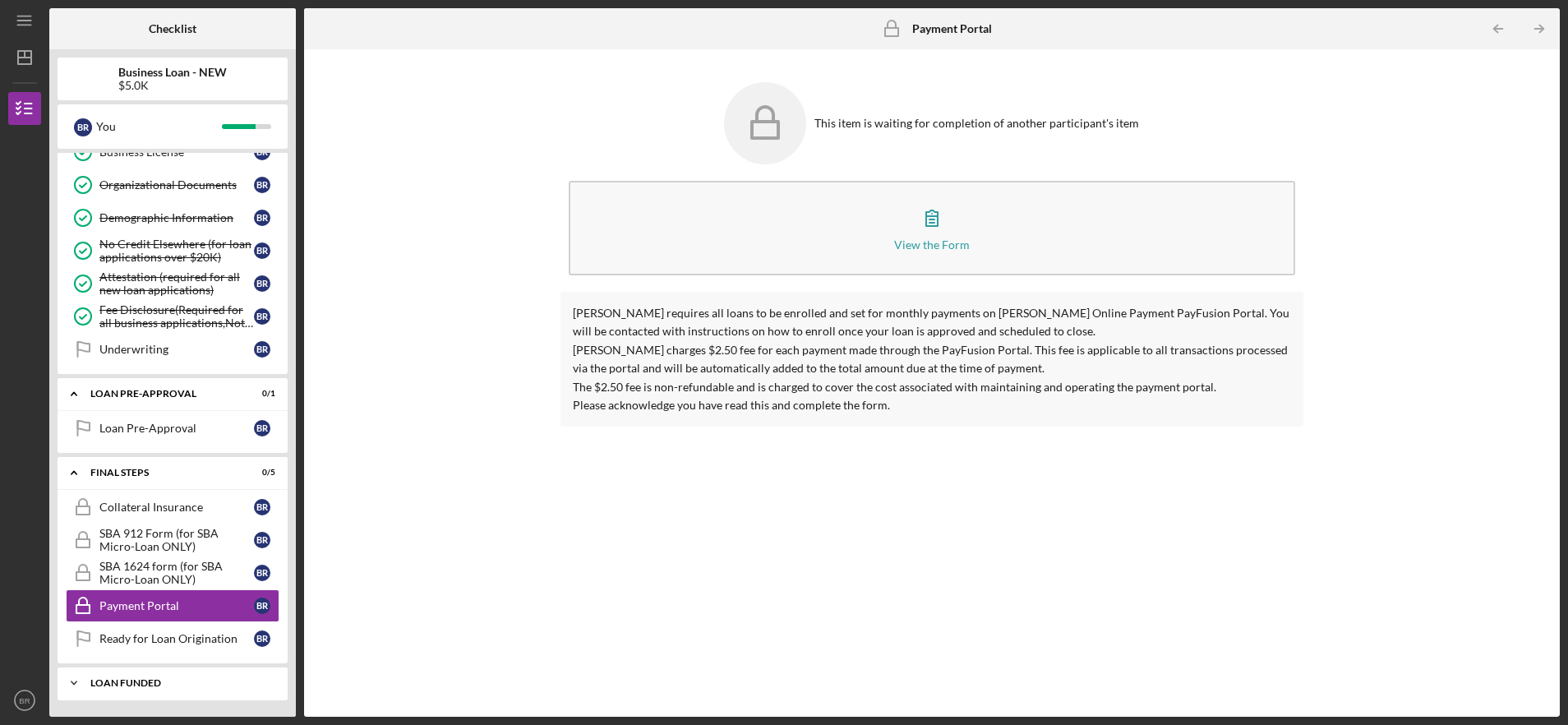
click at [181, 684] on div "LOAN FUNDED" at bounding box center [178, 683] width 177 height 9
